Goal: Task Accomplishment & Management: Manage account settings

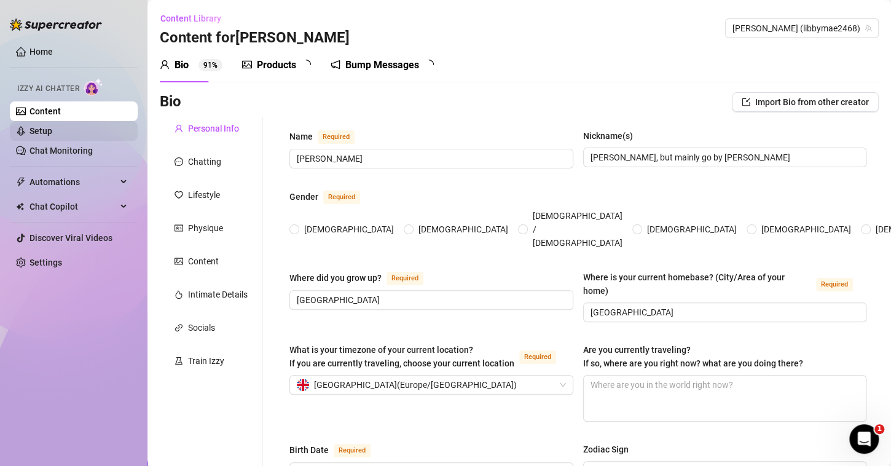
type input "[PERSON_NAME]"
type input "[PERSON_NAME], but mainly go by [PERSON_NAME]"
type input "[GEOGRAPHIC_DATA]"
type input "[DEMOGRAPHIC_DATA] but prefer girls"
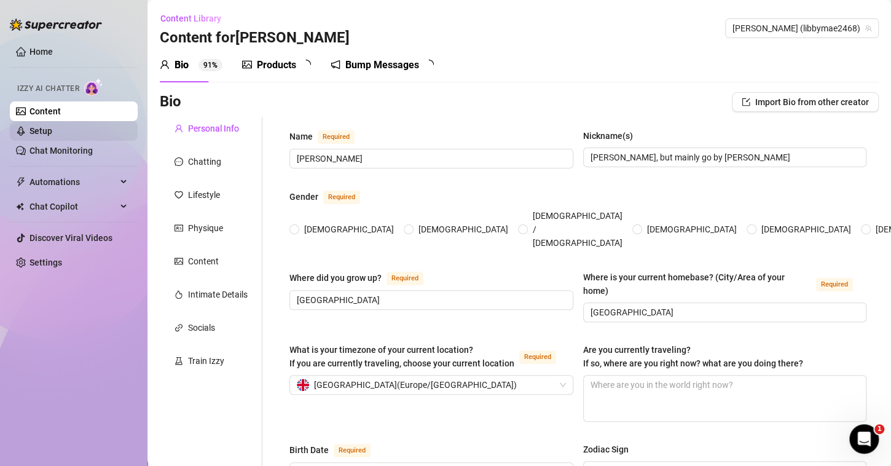
type input "Single"
type input "No"
type input "I have a dog called [PERSON_NAME] (she’s a shihpoo) she comes everywhere with m…"
type input "Social Media"
type input "I worked in care (training to be a [MEDICAL_DATA])"
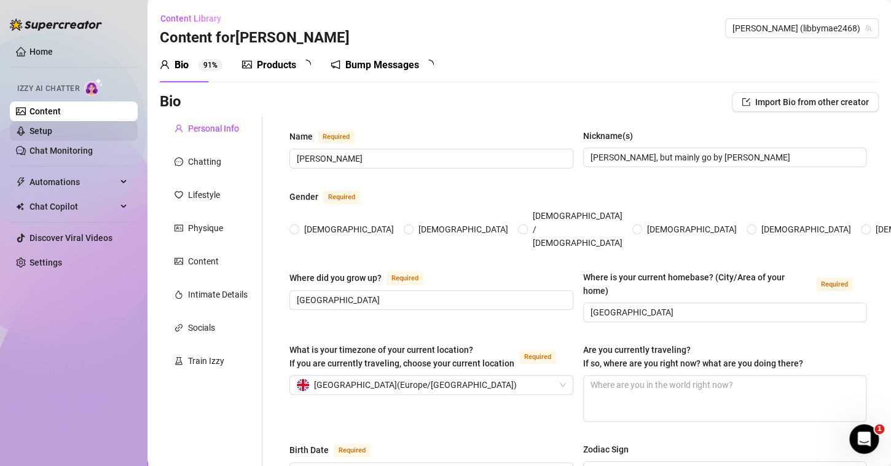
type input "none"
type textarea "Be the best version of myself. Travel the world. Fly a plane. I want to go trav…"
type textarea "I once wore my hair in a bun to go on a night out and a man picked me up by my …"
type textarea "I’m on 5ft, I went to university to study psychology, I got 9 A*’s in college,"
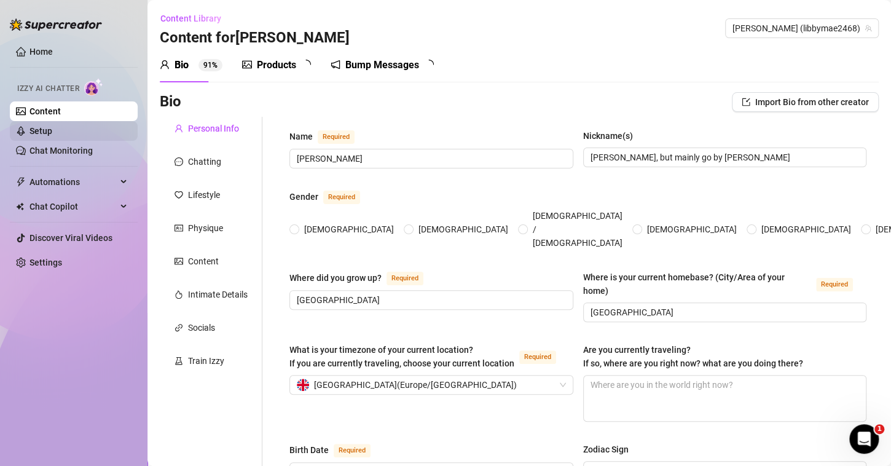
type textarea "no"
radio input "true"
type input "[DATE]"
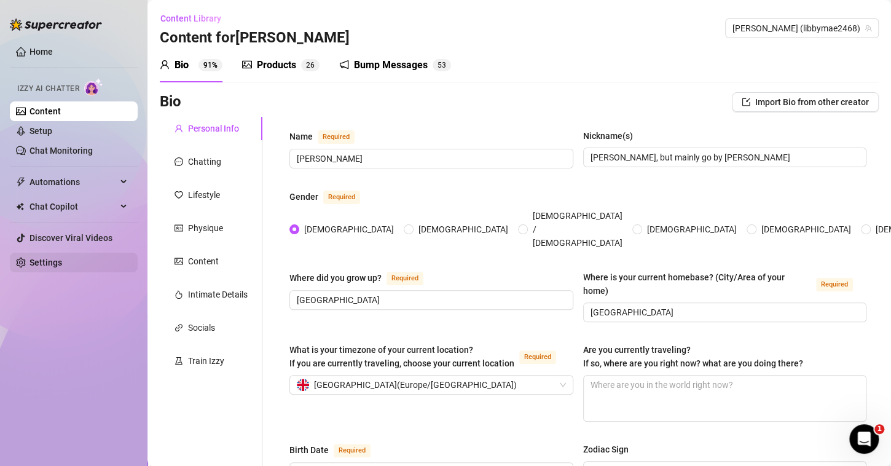
click at [45, 258] on link "Settings" at bounding box center [45, 262] width 33 height 10
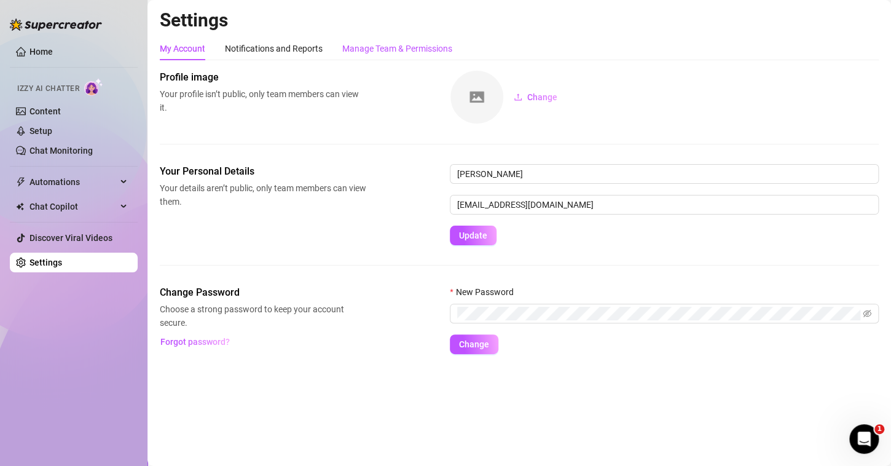
click at [385, 50] on div "Manage Team & Permissions" at bounding box center [397, 49] width 110 height 14
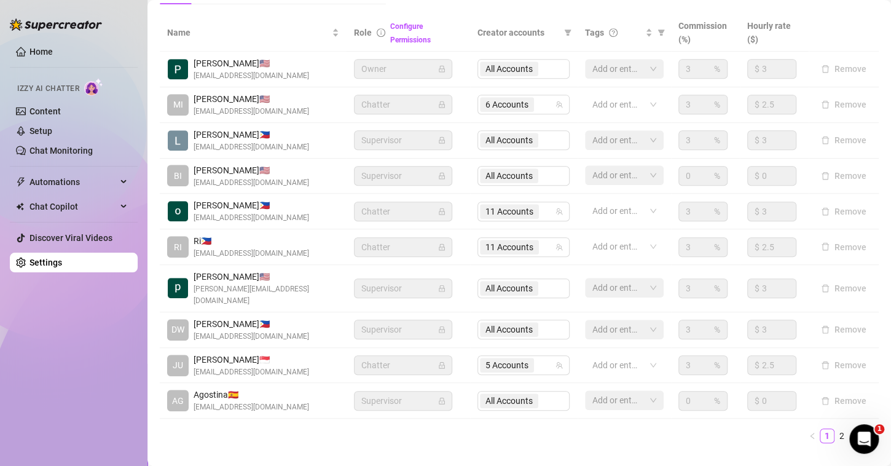
scroll to position [254, 0]
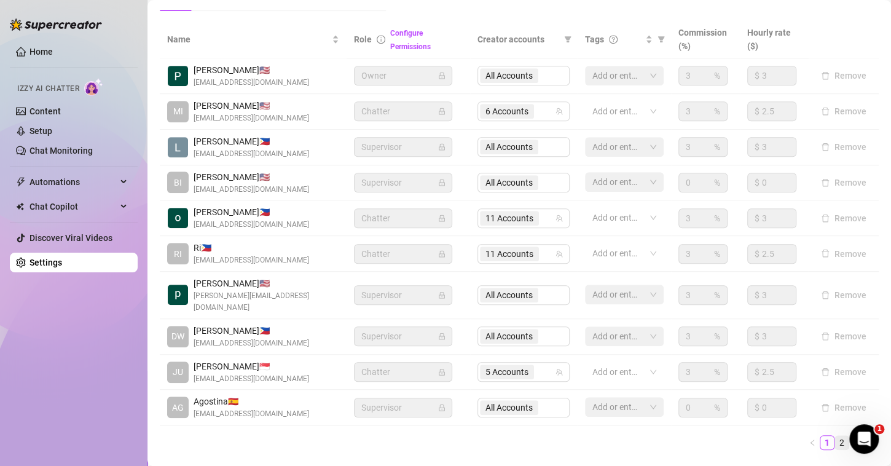
click at [835, 440] on link "2" at bounding box center [842, 443] width 14 height 14
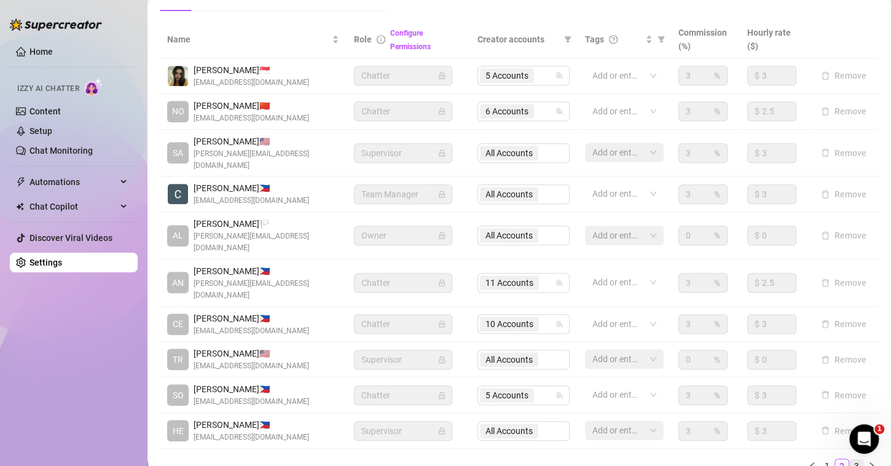
click at [850, 459] on link "3" at bounding box center [857, 466] width 14 height 14
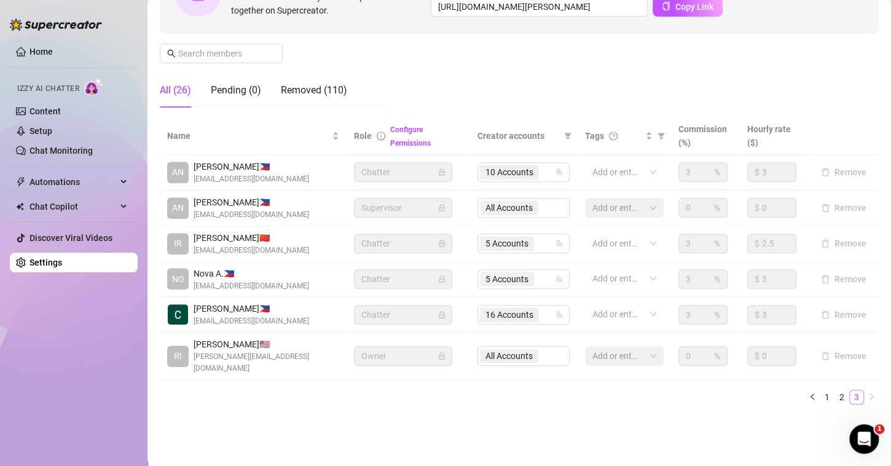
scroll to position [145, 0]
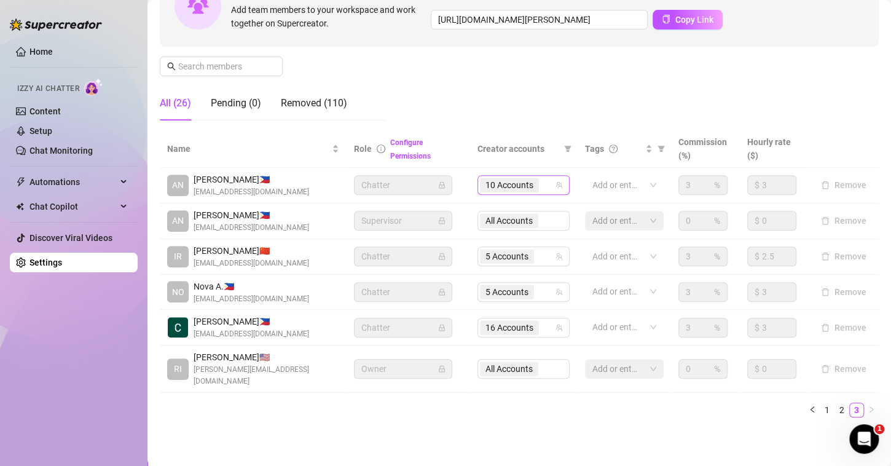
click at [530, 186] on span "10 Accounts" at bounding box center [509, 185] width 59 height 15
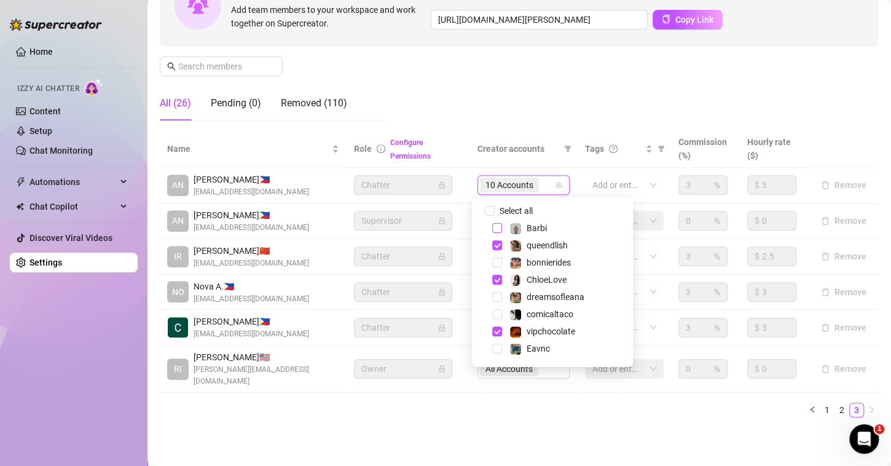
click at [497, 225] on span "Select tree node" at bounding box center [497, 228] width 10 height 10
click at [509, 427] on div "Settings My Account Notifications and Reports Manage Team & Permissions Profile…" at bounding box center [519, 153] width 719 height 578
